Goal: Book appointment/travel/reservation

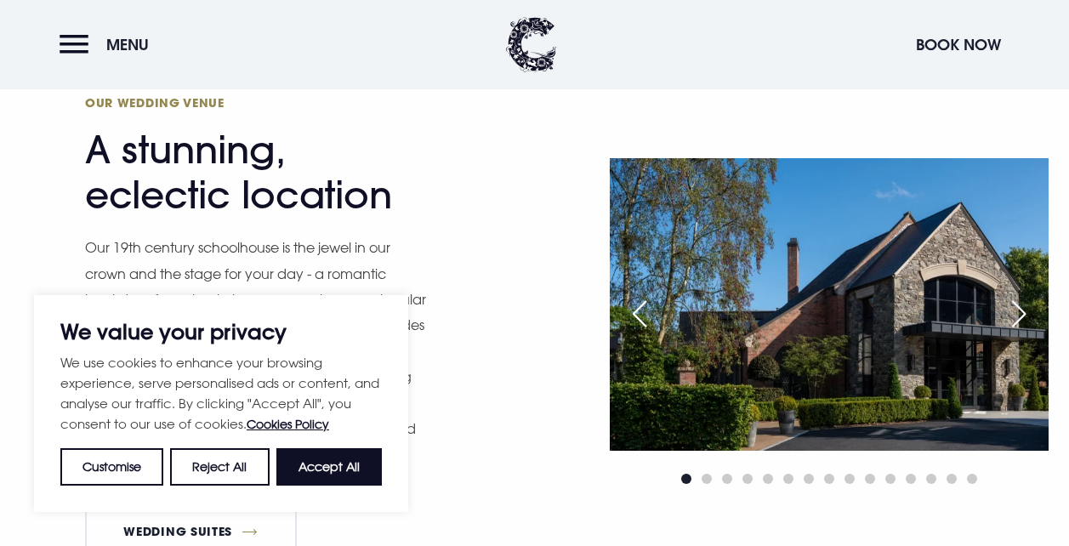
scroll to position [1190, 0]
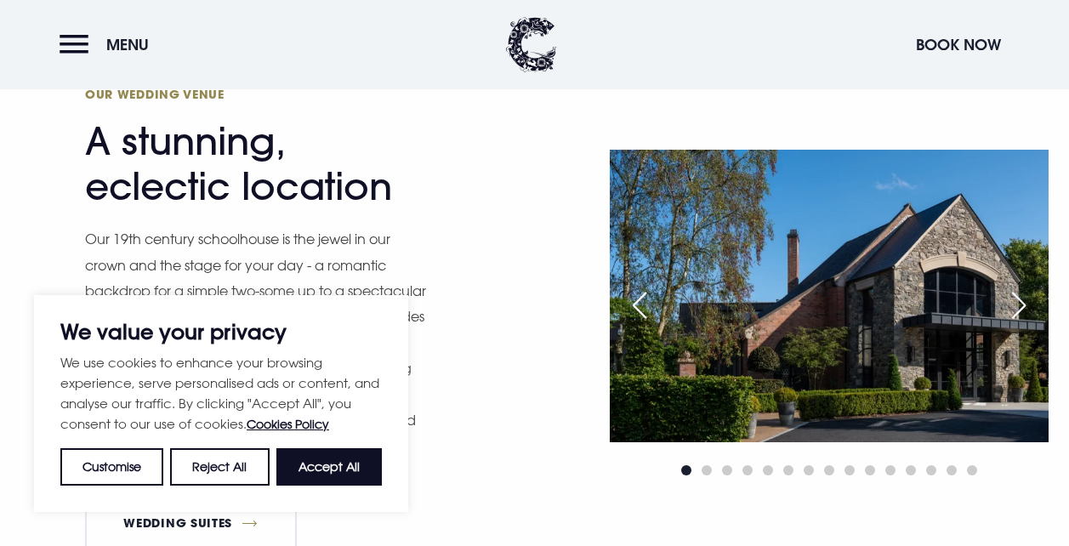
click at [1018, 304] on div "Next slide" at bounding box center [1018, 305] width 43 height 37
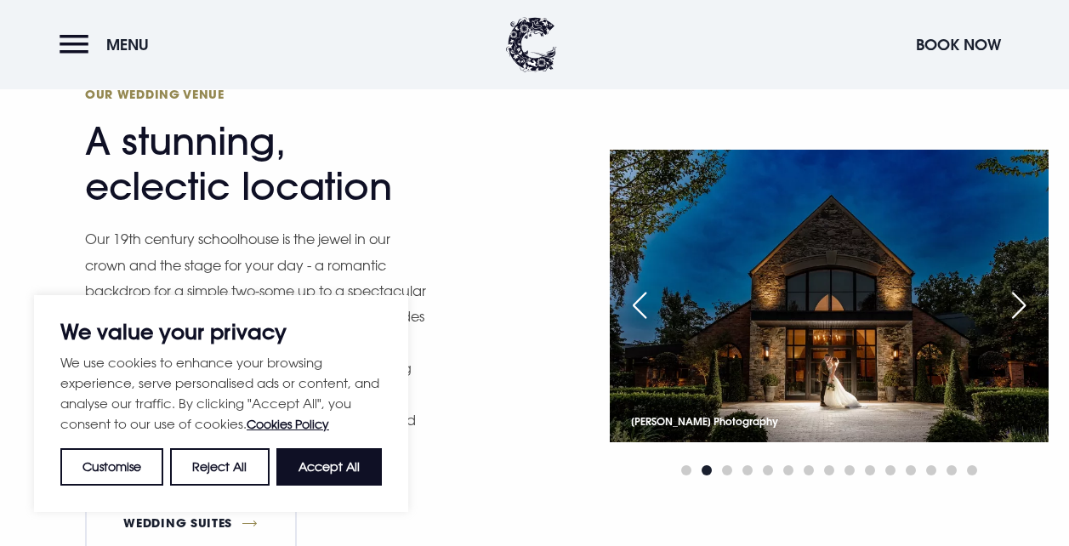
click at [1018, 304] on div "Next slide" at bounding box center [1018, 305] width 43 height 37
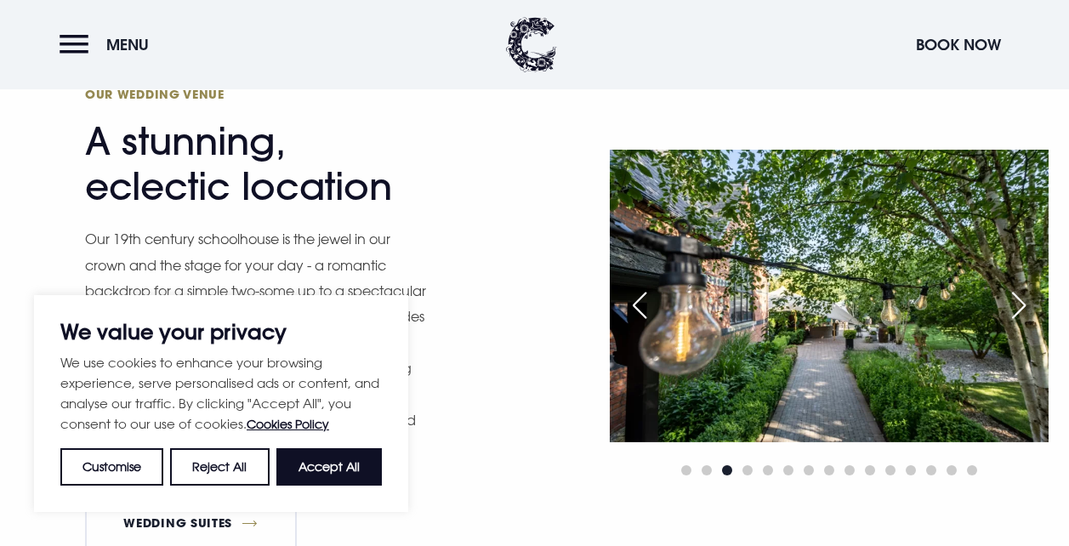
click at [1018, 304] on div "Next slide" at bounding box center [1018, 305] width 43 height 37
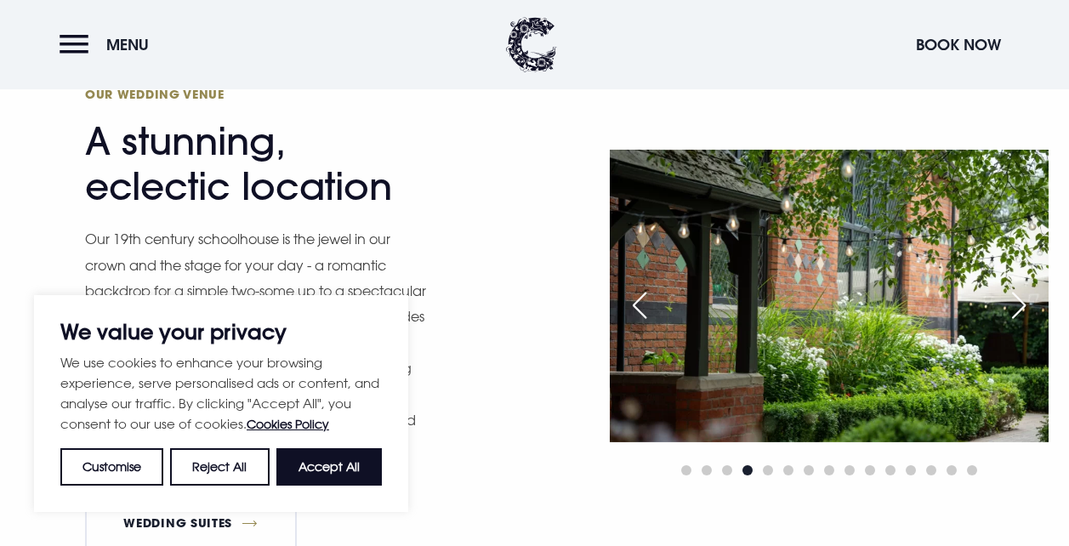
click at [1018, 304] on div "Next slide" at bounding box center [1018, 305] width 43 height 37
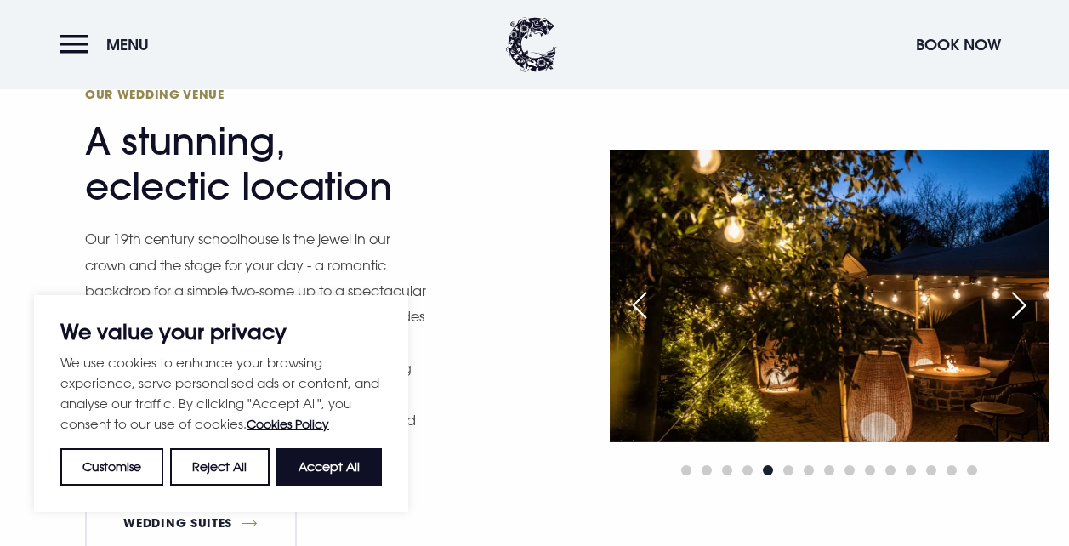
click at [1018, 304] on div "Next slide" at bounding box center [1018, 305] width 43 height 37
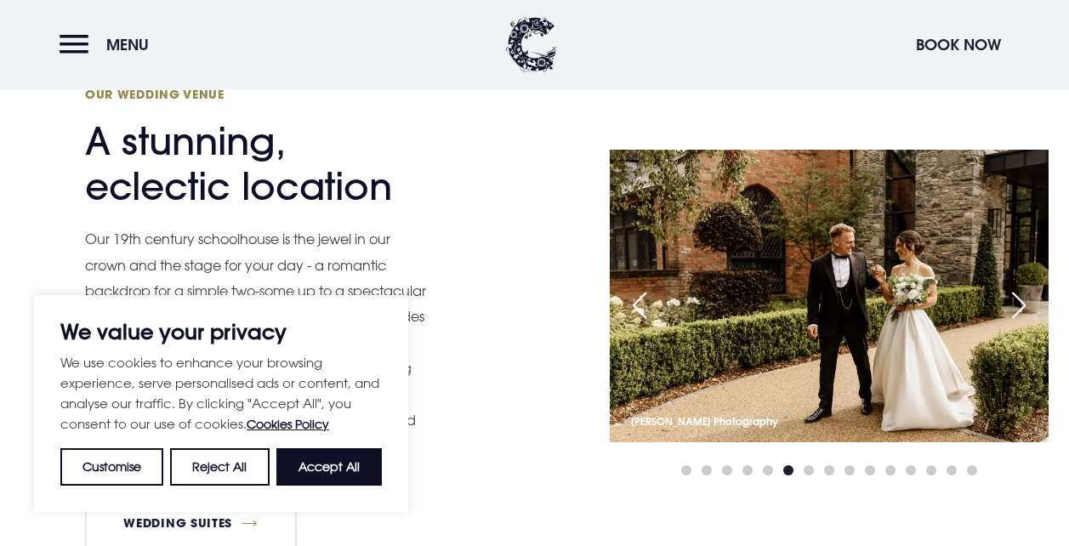
click at [1018, 304] on div "Next slide" at bounding box center [1018, 305] width 43 height 37
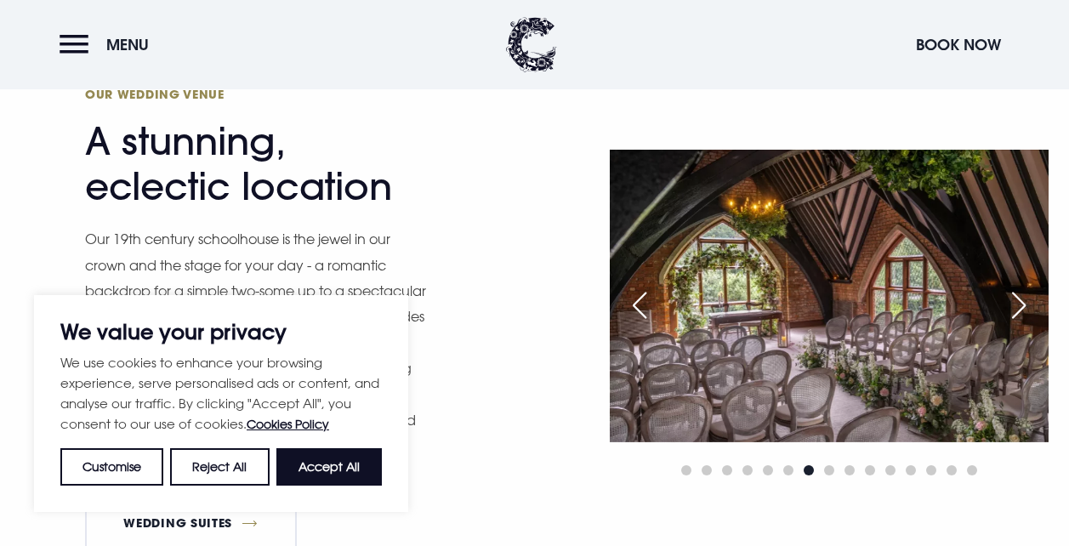
click at [1018, 304] on div "Next slide" at bounding box center [1018, 305] width 43 height 37
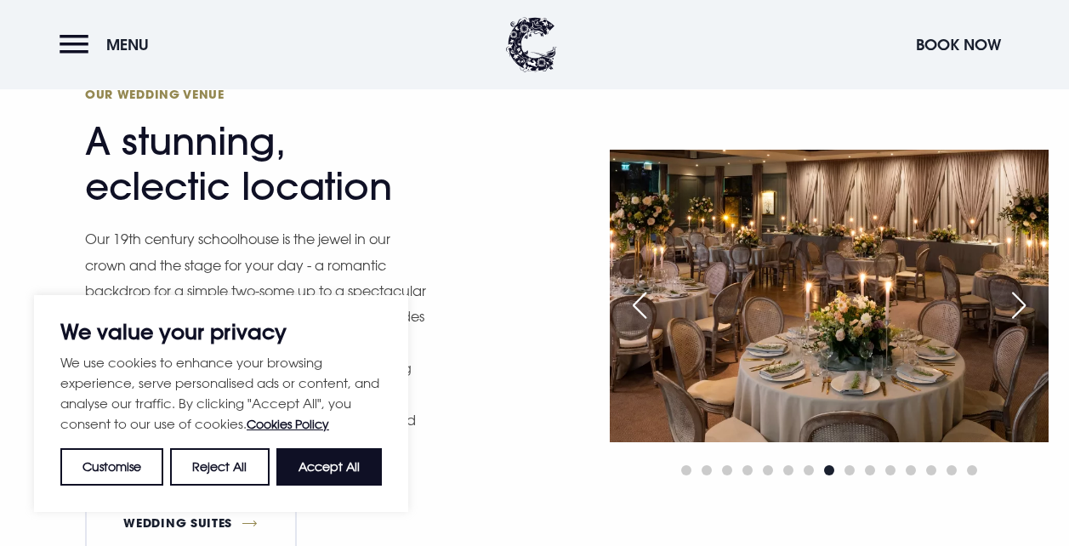
click at [1018, 304] on div "Next slide" at bounding box center [1018, 305] width 43 height 37
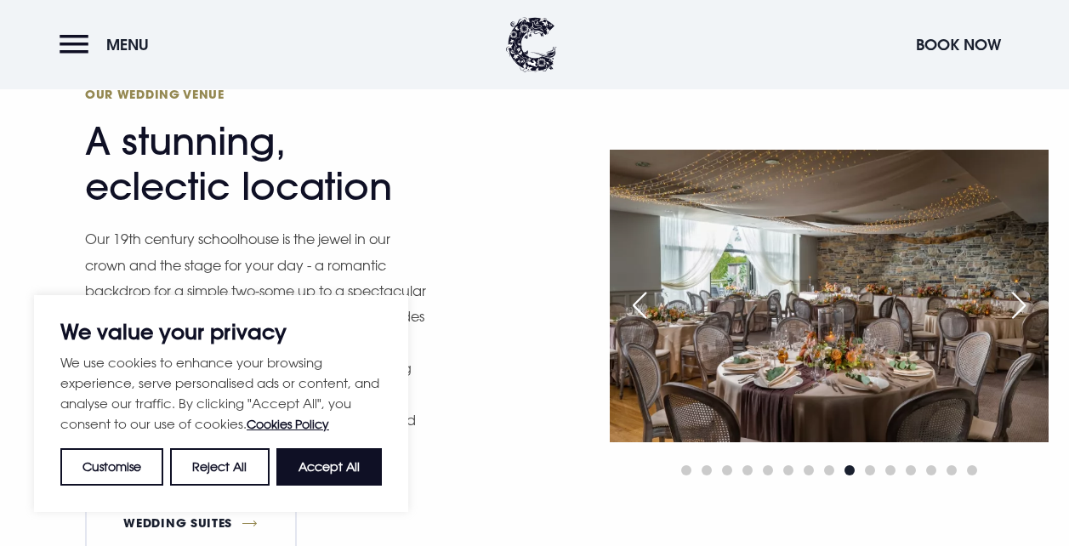
click at [1018, 304] on div "Next slide" at bounding box center [1018, 305] width 43 height 37
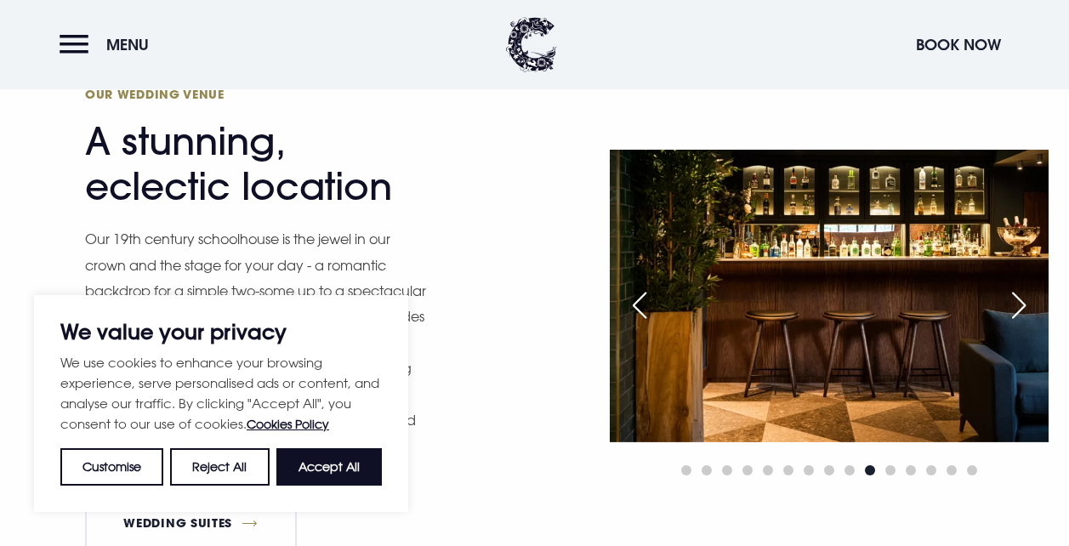
click at [1018, 304] on div "Next slide" at bounding box center [1018, 305] width 43 height 37
